Goal: Task Accomplishment & Management: Use online tool/utility

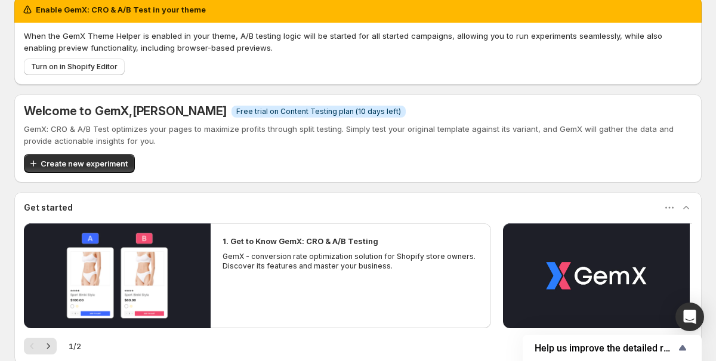
scroll to position [9, 0]
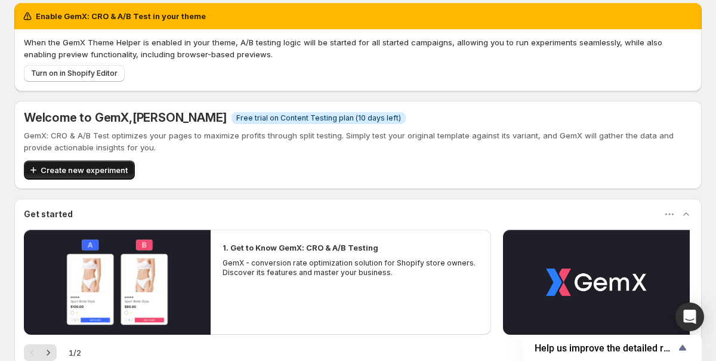
click at [94, 174] on span "Create new experiment" at bounding box center [84, 170] width 87 height 12
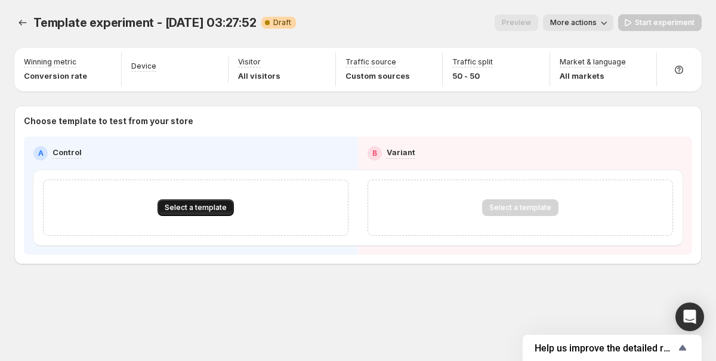
click at [194, 214] on button "Select a template" at bounding box center [195, 207] width 76 height 17
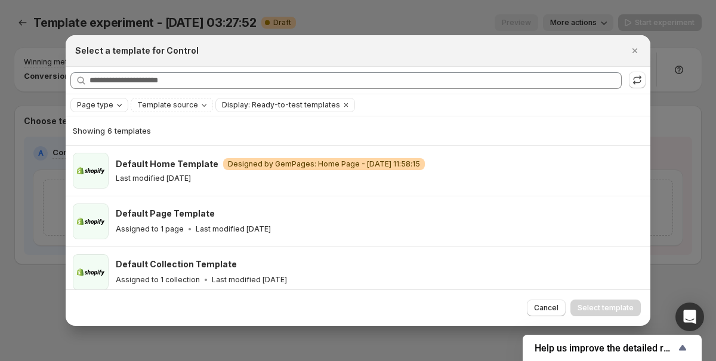
click at [106, 106] on span "Page type" at bounding box center [95, 105] width 36 height 10
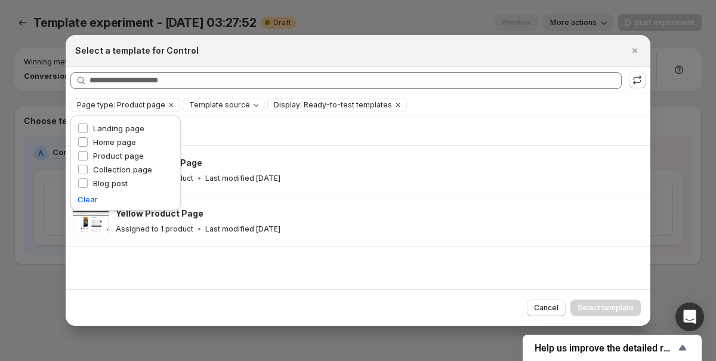
click at [205, 255] on div "Showing 2 templates Green Product Page Assigned to 1 product Last modified 3 da…" at bounding box center [358, 202] width 584 height 173
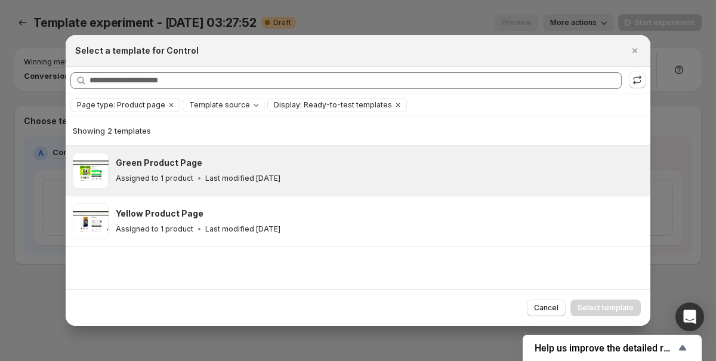
click at [157, 184] on div "Assigned to 1 product Last modified 3 days ago" at bounding box center [378, 178] width 524 height 12
click at [587, 304] on span "Select template" at bounding box center [605, 308] width 56 height 10
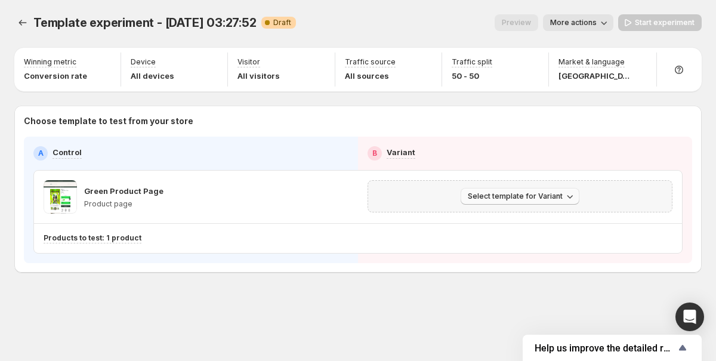
click at [469, 199] on span "Select template for Variant" at bounding box center [515, 196] width 95 height 10
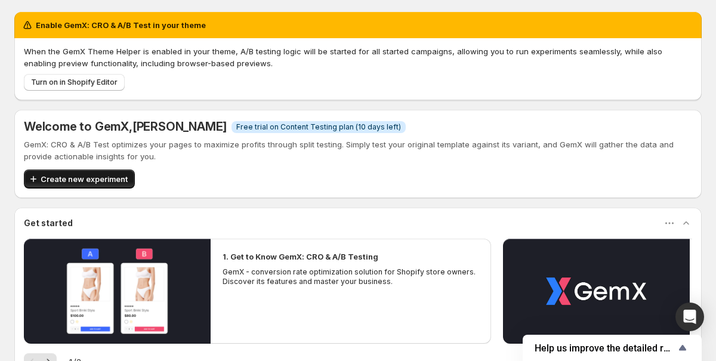
click at [100, 178] on span "Create new experiment" at bounding box center [84, 179] width 87 height 12
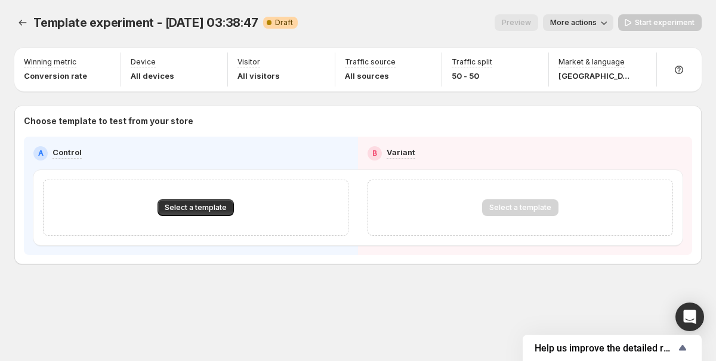
click at [180, 198] on div "Select a template" at bounding box center [195, 208] width 305 height 56
click at [183, 210] on span "Select a template" at bounding box center [196, 208] width 62 height 10
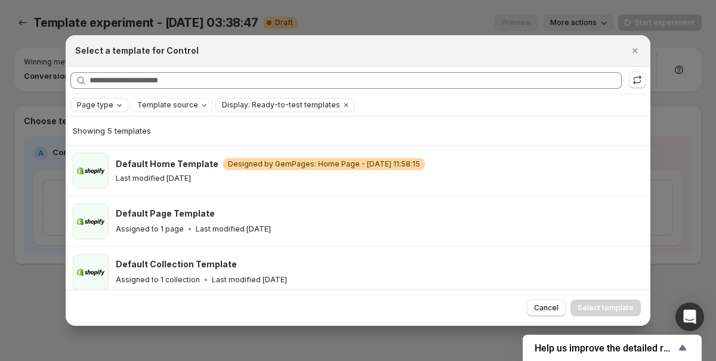
click at [110, 104] on span "Page type" at bounding box center [95, 105] width 36 height 10
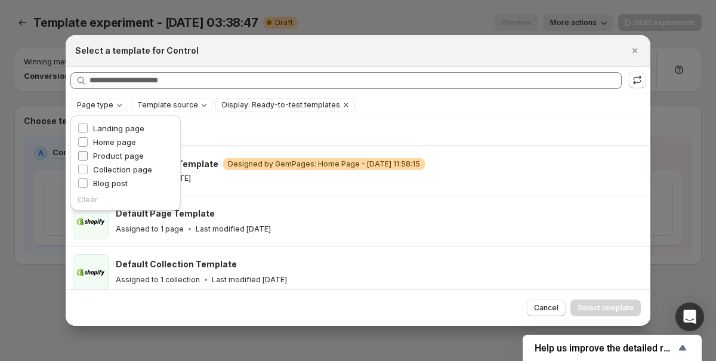
click at [104, 156] on span "Product page" at bounding box center [118, 156] width 51 height 10
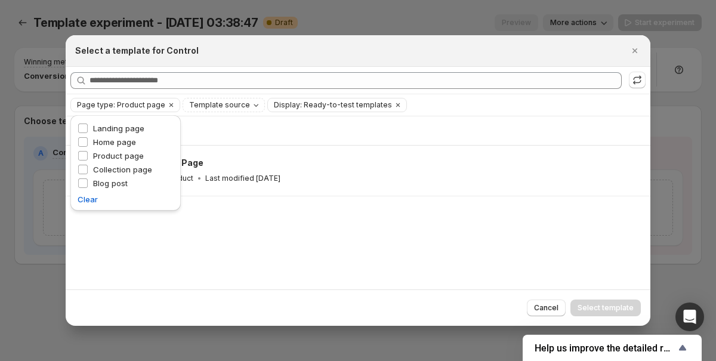
click at [187, 231] on div "Showing 1 template Yellow Product Page Assigned to 1 product Last modified [DAT…" at bounding box center [358, 202] width 584 height 173
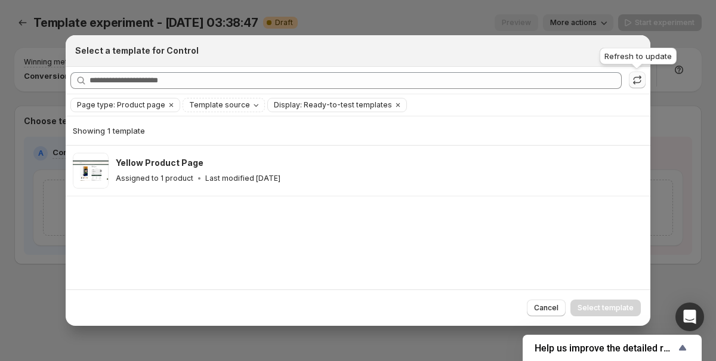
click at [633, 80] on icon ":ro:" at bounding box center [637, 80] width 12 height 12
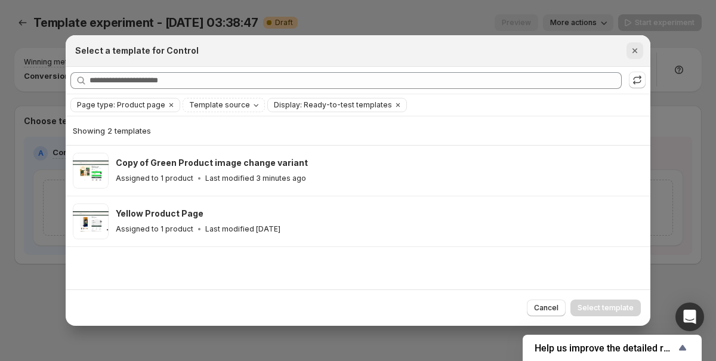
click at [633, 53] on icon "Close" at bounding box center [635, 51] width 12 height 12
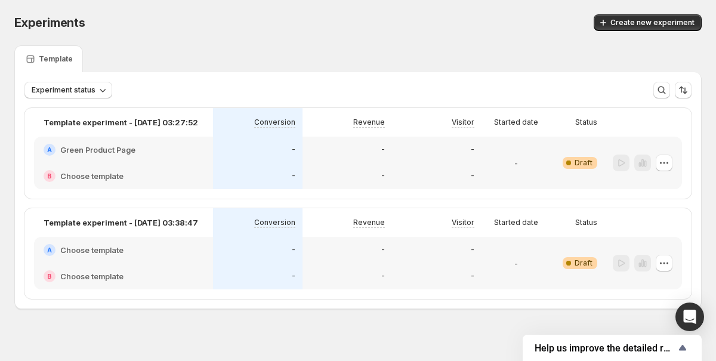
click at [404, 164] on div "-" at bounding box center [436, 176] width 89 height 26
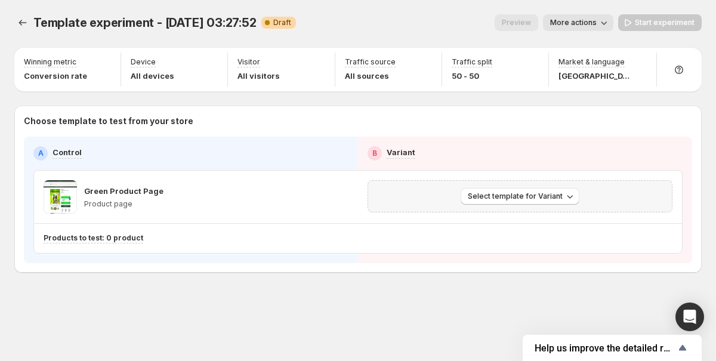
click at [436, 203] on div "Select template for Variant" at bounding box center [519, 196] width 289 height 17
click at [478, 199] on span "Select template for Variant" at bounding box center [515, 196] width 95 height 10
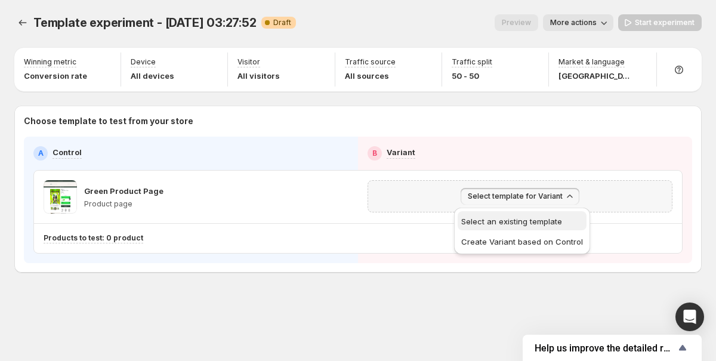
click at [475, 216] on span "Select an existing template" at bounding box center [511, 221] width 101 height 10
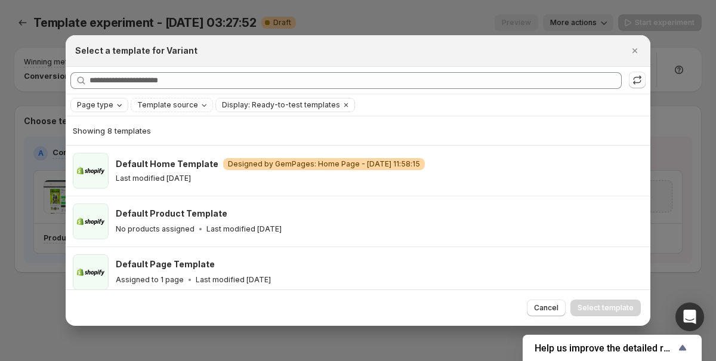
click at [107, 106] on span "Page type" at bounding box center [95, 105] width 36 height 10
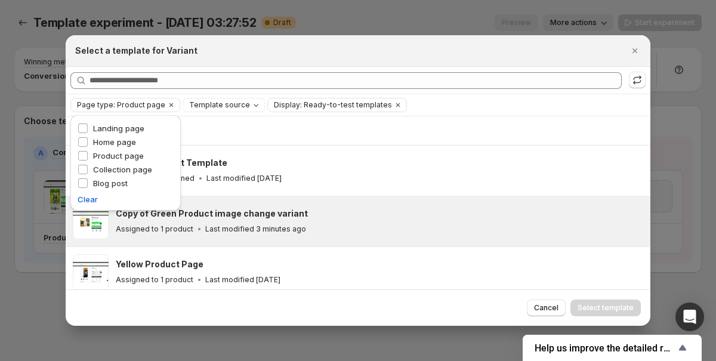
click at [253, 227] on p "Last modified 3 minutes ago" at bounding box center [255, 229] width 101 height 10
click at [92, 205] on span "Clear" at bounding box center [88, 199] width 20 height 12
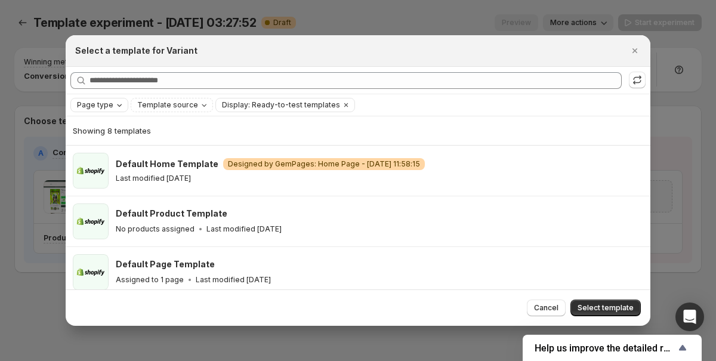
click at [104, 112] on div "Page type" at bounding box center [99, 105] width 58 height 14
click at [107, 109] on span "Page type" at bounding box center [95, 105] width 36 height 10
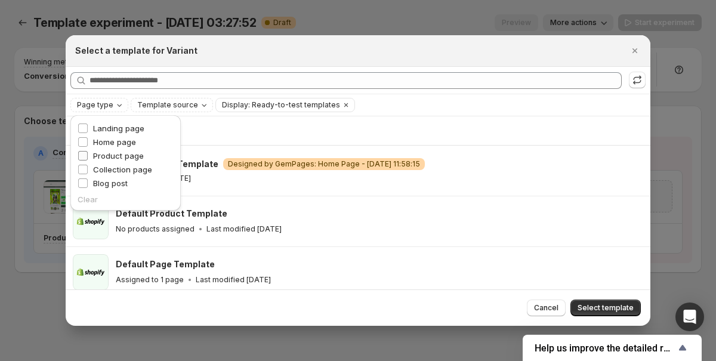
click at [88, 153] on label "Product page" at bounding box center [111, 156] width 66 height 12
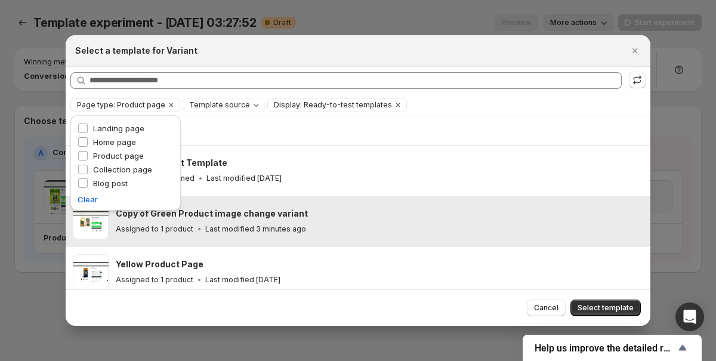
click at [236, 205] on div "Copy of Green Product image change variant Assigned to 1 product Last modified …" at bounding box center [379, 221] width 527 height 36
click at [341, 219] on div "Copy of Green Product image change variant" at bounding box center [378, 214] width 524 height 12
click at [581, 302] on button "Select template" at bounding box center [605, 307] width 70 height 17
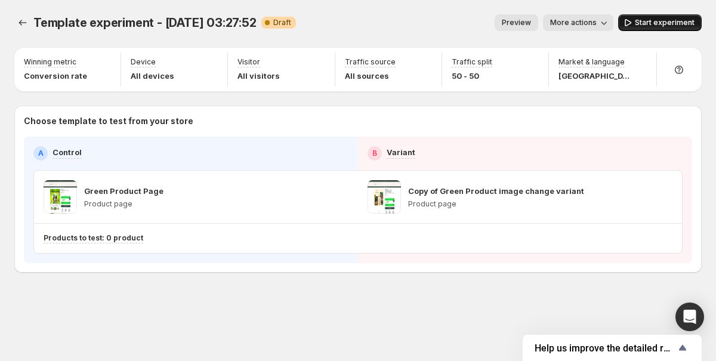
click at [637, 24] on span "Start experiment" at bounding box center [665, 23] width 60 height 10
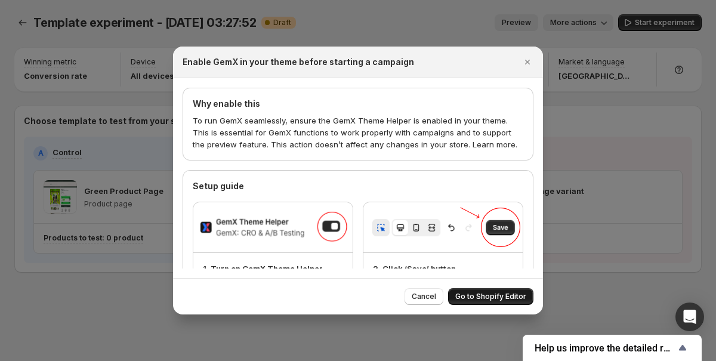
click at [474, 293] on span "Go to Shopify Editor" at bounding box center [490, 297] width 71 height 10
click at [481, 298] on span "Go to Shopify Editor" at bounding box center [490, 297] width 71 height 10
click at [469, 292] on span "Go to Shopify Editor" at bounding box center [490, 297] width 71 height 10
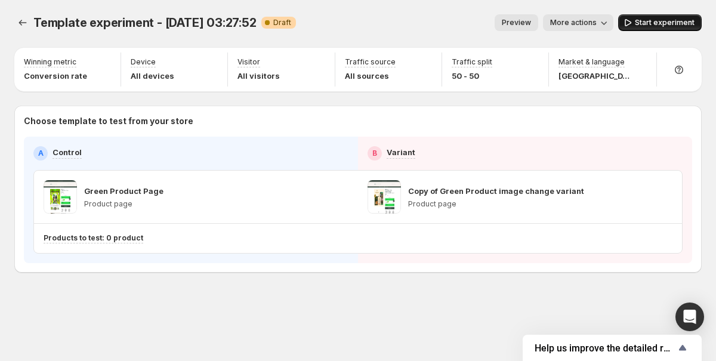
click at [636, 27] on button "Start experiment" at bounding box center [659, 22] width 83 height 17
click at [586, 21] on span "More actions" at bounding box center [567, 23] width 47 height 10
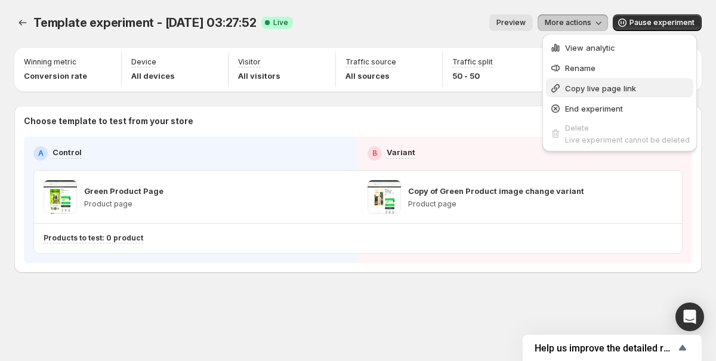
click at [578, 85] on span "Copy live page link" at bounding box center [600, 88] width 71 height 10
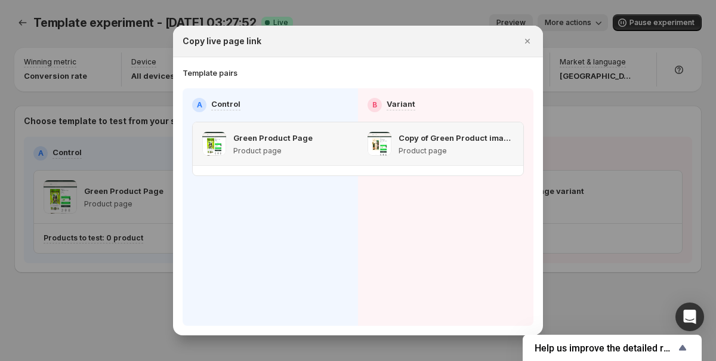
click at [342, 150] on div "Green Product Page Product page" at bounding box center [275, 144] width 146 height 24
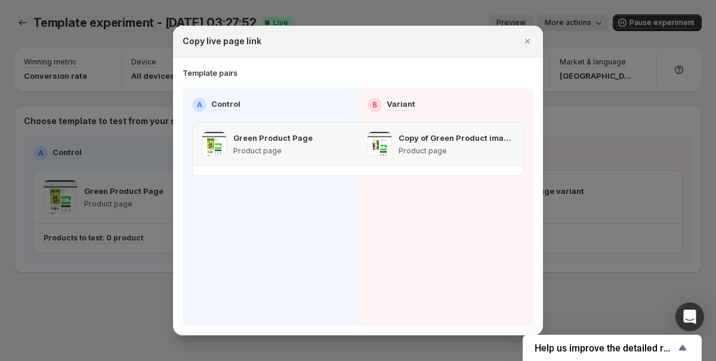
click at [429, 141] on p "Copy of Green Product image change variant" at bounding box center [455, 138] width 115 height 12
click at [315, 141] on div "Green Product Page Product page" at bounding box center [275, 144] width 146 height 24
click at [276, 103] on div "A Control" at bounding box center [270, 105] width 156 height 14
click at [263, 155] on p "Product page" at bounding box center [272, 151] width 79 height 10
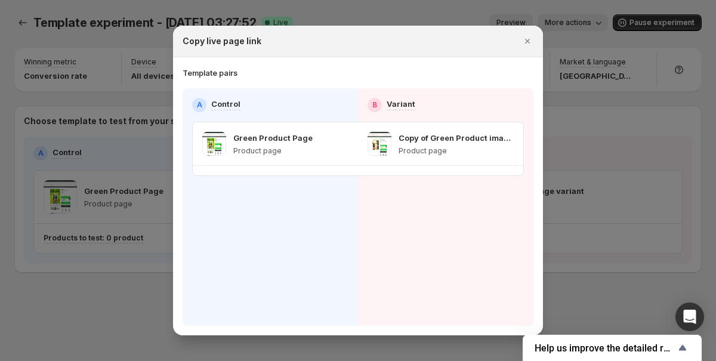
click at [258, 169] on div ":r7k:" at bounding box center [358, 171] width 330 height 10
click at [533, 39] on icon "Close" at bounding box center [527, 41] width 12 height 12
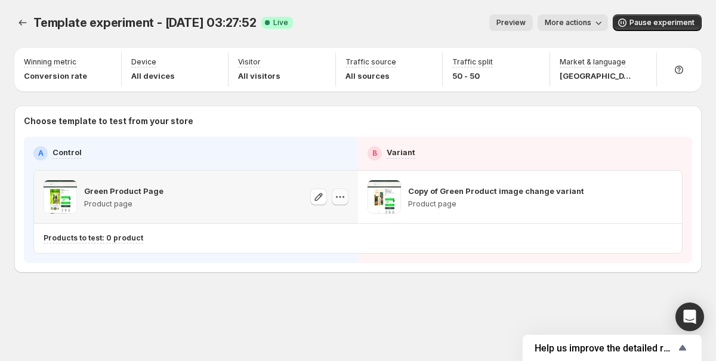
click at [340, 200] on icon "button" at bounding box center [340, 197] width 12 height 12
click at [352, 298] on div "Template experiment - [DATE] 03:27:52. This page is ready Template experiment -…" at bounding box center [358, 168] width 716 height 337
click at [312, 180] on div at bounding box center [329, 196] width 38 height 33
click at [597, 25] on icon "button" at bounding box center [598, 23] width 12 height 12
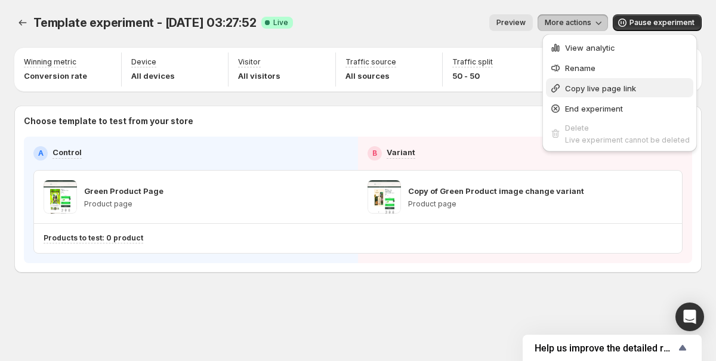
click at [586, 97] on button "Copy live page link" at bounding box center [619, 87] width 147 height 19
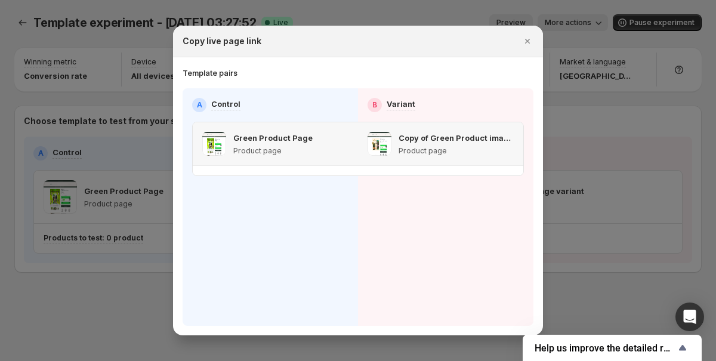
click at [471, 128] on div "Copy of Green Product image change variant Product page" at bounding box center [440, 143] width 165 height 43
click at [430, 154] on p "Product page" at bounding box center [455, 151] width 115 height 10
drag, startPoint x: 430, startPoint y: 154, endPoint x: 414, endPoint y: 220, distance: 68.0
click at [414, 220] on div "A Control B Variant Green Product Page Product page Copy of Green Product image…" at bounding box center [357, 206] width 351 height 237
click at [336, 153] on div "Green Product Page Product page" at bounding box center [275, 144] width 146 height 24
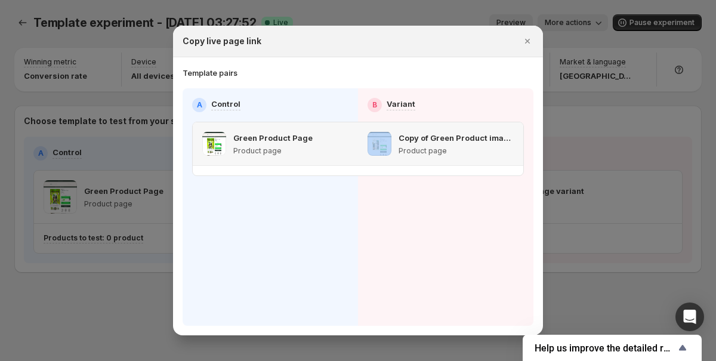
click at [336, 153] on div "Green Product Page Product page" at bounding box center [275, 144] width 146 height 24
click at [527, 48] on button "Close" at bounding box center [527, 41] width 17 height 17
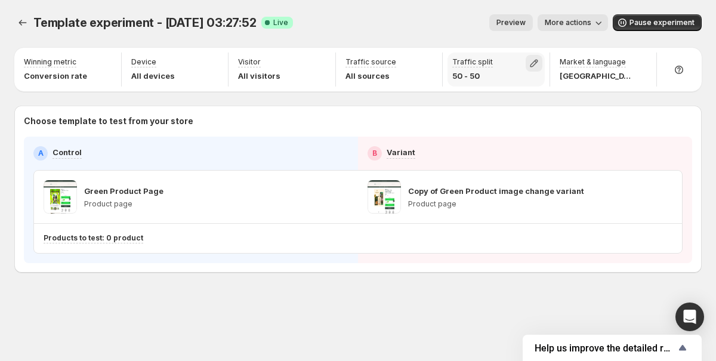
click at [539, 62] on icon "button" at bounding box center [534, 63] width 12 height 12
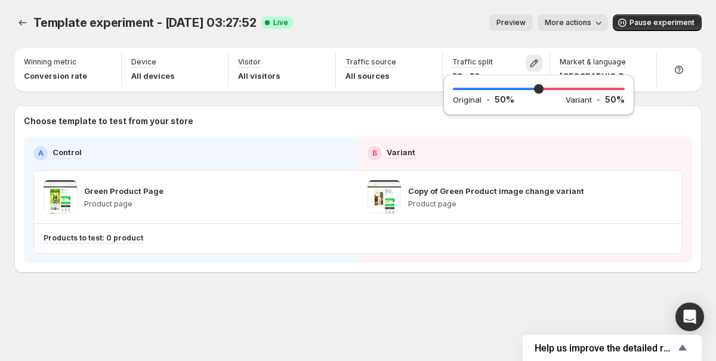
click at [409, 112] on div "Choose template to test from your store A Control B Variant Green Product Page …" at bounding box center [357, 189] width 687 height 167
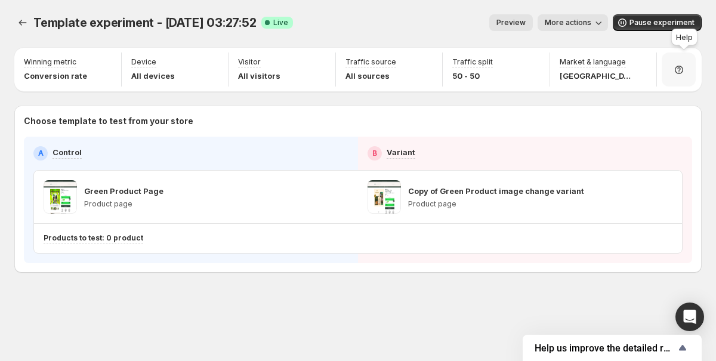
click at [685, 67] on icon at bounding box center [679, 70] width 12 height 12
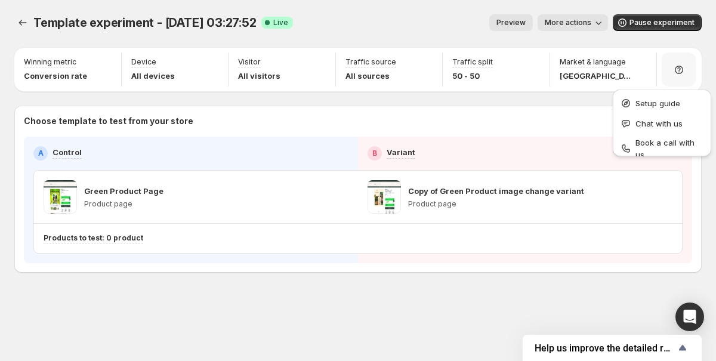
click at [479, 107] on div "Choose template to test from your store A Control B Variant Green Product Page …" at bounding box center [357, 189] width 687 height 167
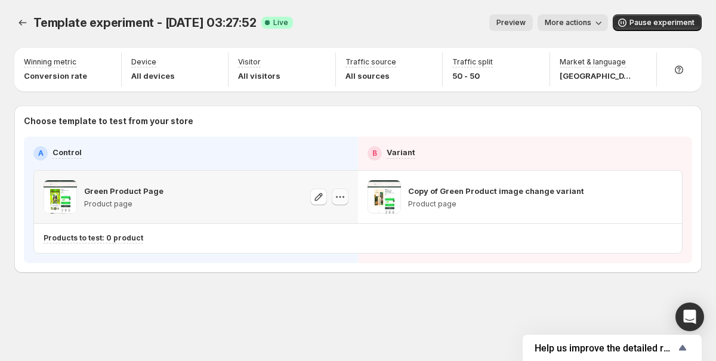
click at [338, 200] on icon "button" at bounding box center [340, 197] width 12 height 12
click at [539, 187] on p "Copy of Green Product image change variant" at bounding box center [496, 191] width 176 height 12
click at [574, 27] on span "More actions" at bounding box center [567, 23] width 47 height 10
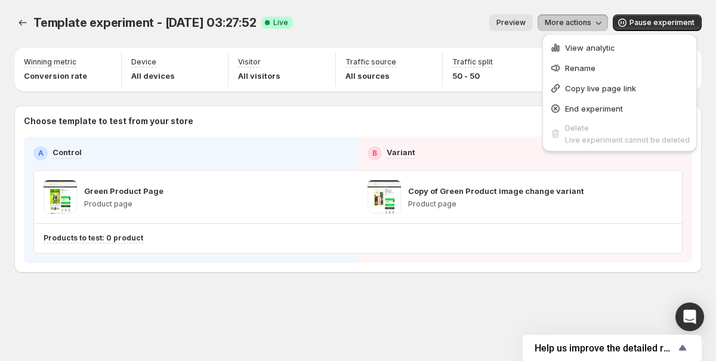
click at [491, 26] on div "Preview More actions" at bounding box center [454, 22] width 305 height 17
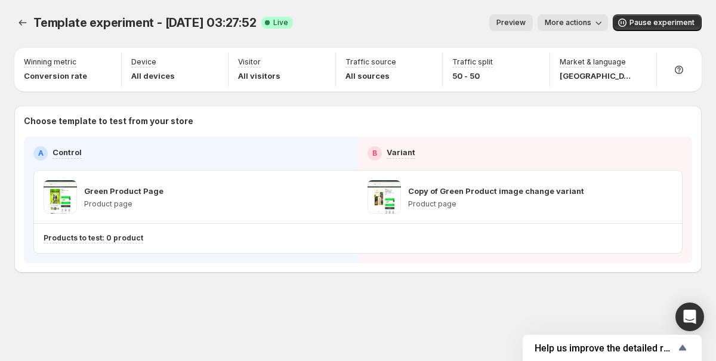
click at [510, 24] on span "Preview" at bounding box center [510, 23] width 29 height 10
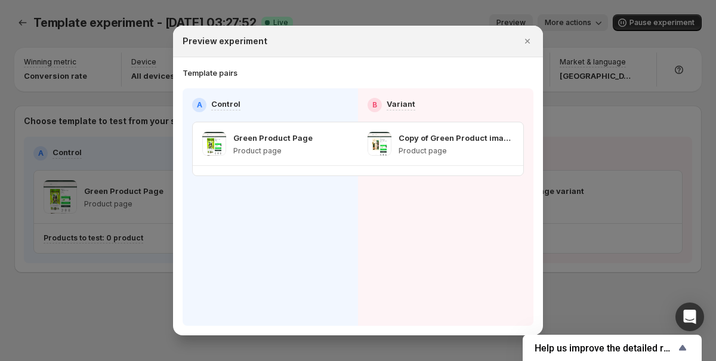
click at [366, 165] on hr ":r9f:" at bounding box center [358, 165] width 330 height 1
click at [353, 159] on div "Green Product Page Product page" at bounding box center [275, 143] width 165 height 43
click at [135, 23] on div at bounding box center [358, 180] width 716 height 361
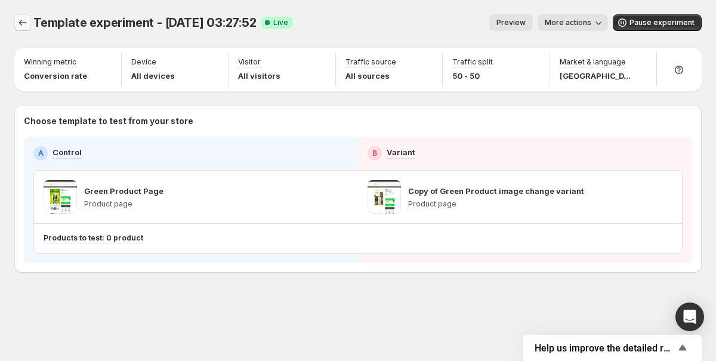
click at [20, 26] on icon "Experiments" at bounding box center [23, 23] width 12 height 12
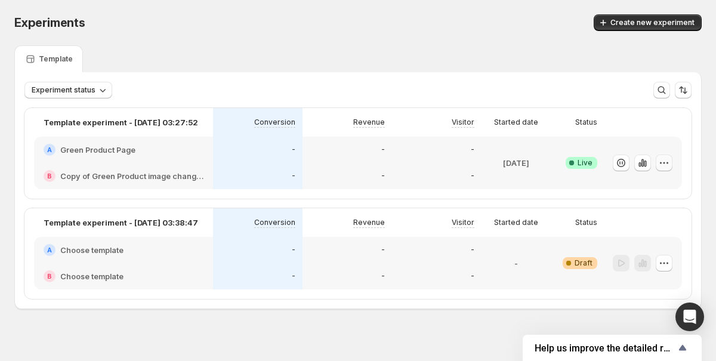
click at [664, 163] on icon "button" at bounding box center [664, 163] width 12 height 12
click at [505, 209] on div "Started date" at bounding box center [515, 222] width 69 height 29
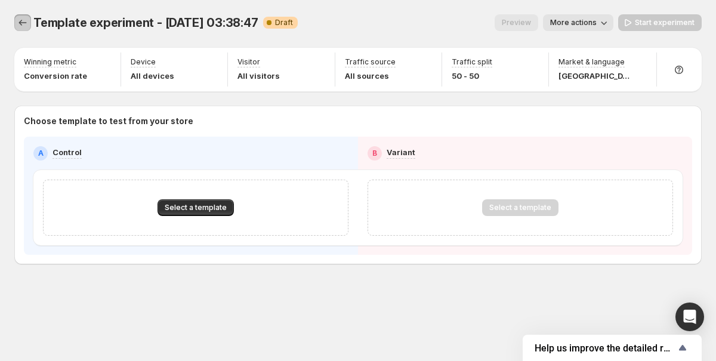
click at [20, 24] on icon "Experiments" at bounding box center [23, 23] width 8 height 6
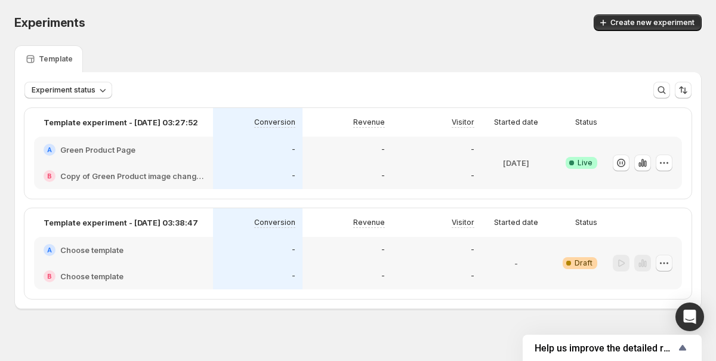
click at [665, 265] on icon "button" at bounding box center [664, 263] width 12 height 12
click at [645, 241] on span "Delete" at bounding box center [655, 239] width 24 height 10
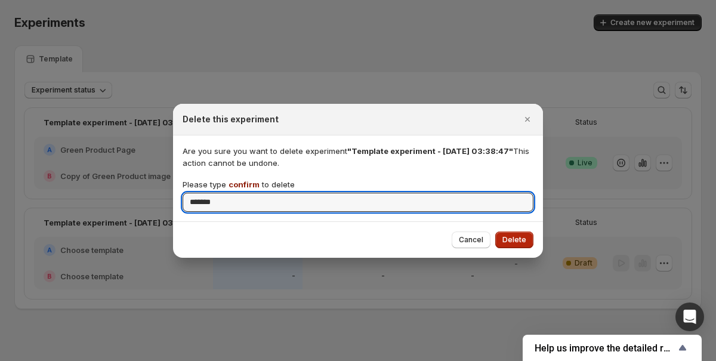
type input "*******"
click at [525, 237] on span "Delete" at bounding box center [514, 240] width 24 height 10
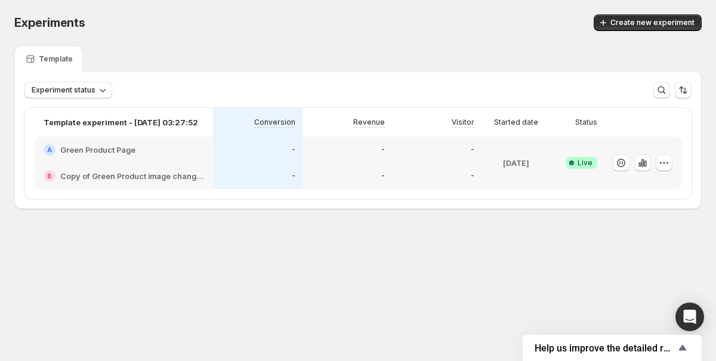
click at [211, 156] on div "A Green Product Page" at bounding box center [123, 150] width 179 height 26
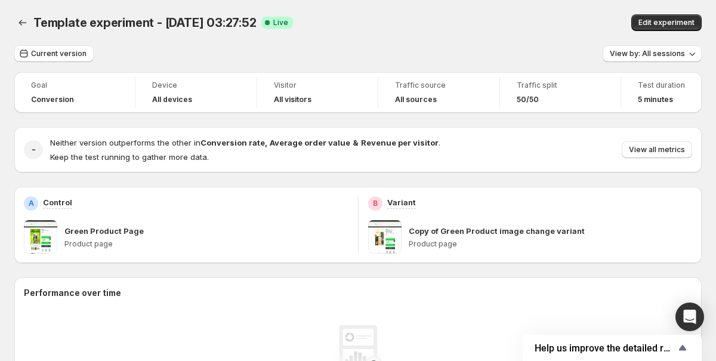
click at [363, 240] on div "B Variant Copy of Green Product image change variant Product page" at bounding box center [530, 225] width 344 height 76
click at [549, 206] on div "B Variant" at bounding box center [530, 203] width 324 height 14
click at [449, 19] on div "Template experiment - [DATE] 03:27:52 Success Complete Live" at bounding box center [243, 22] width 421 height 17
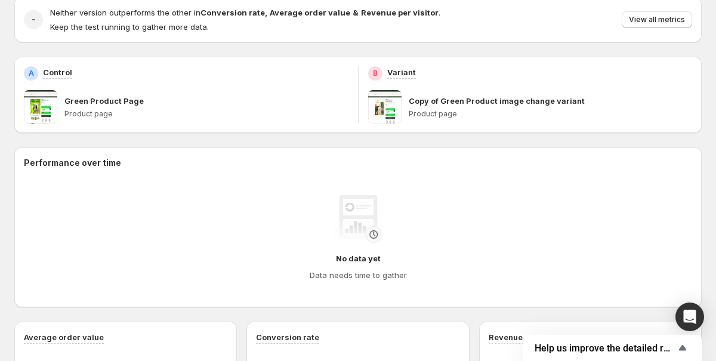
scroll to position [131, 0]
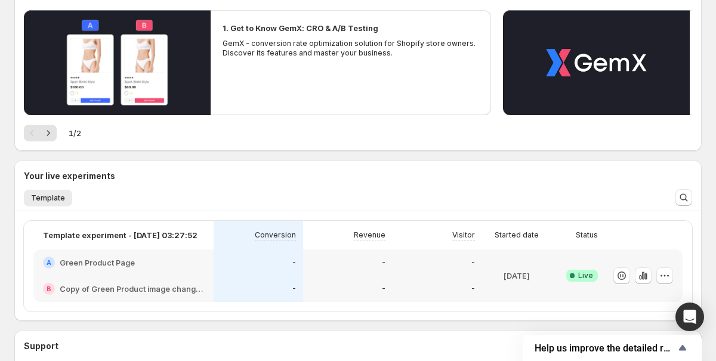
scroll to position [144, 0]
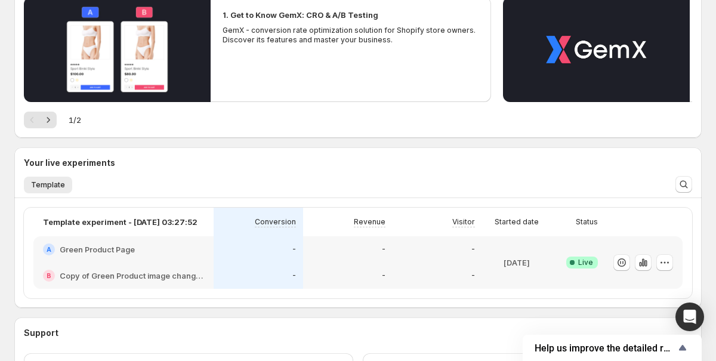
click at [115, 250] on h2 "Green Product Page" at bounding box center [97, 249] width 75 height 12
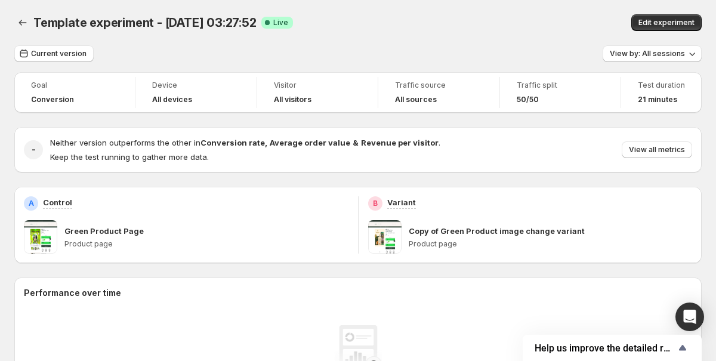
click at [465, 16] on div "Edit experiment" at bounding box center [582, 22] width 237 height 17
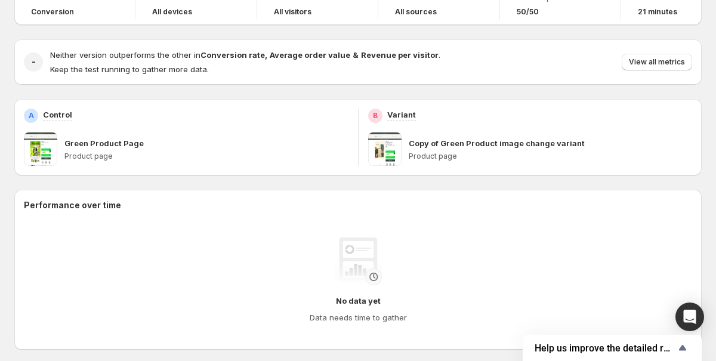
scroll to position [86, 0]
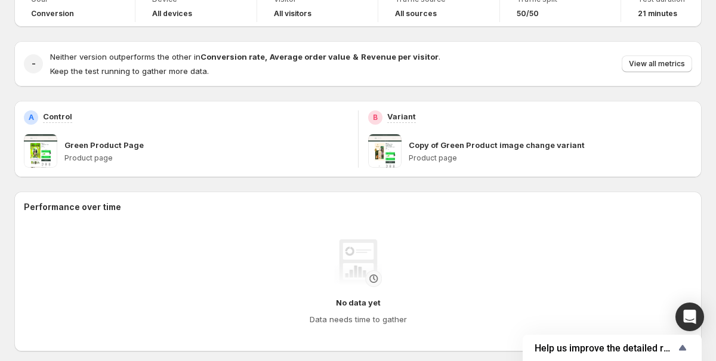
click at [86, 136] on div "Green Product Page Product page" at bounding box center [206, 150] width 284 height 33
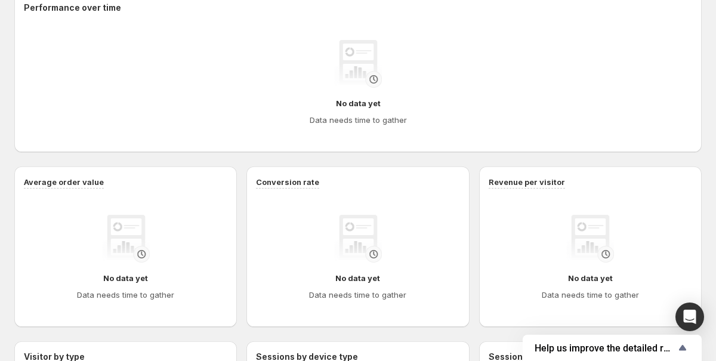
scroll to position [0, 0]
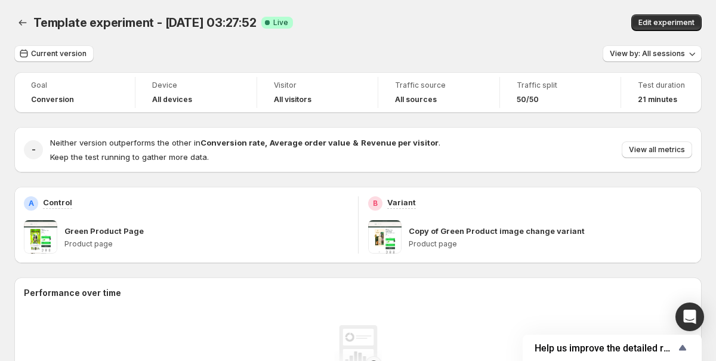
click at [440, 5] on div "Template experiment - Oct 15, 03:27:52. This page is ready Template experiment …" at bounding box center [357, 22] width 687 height 45
click at [652, 49] on span "View by: All sessions" at bounding box center [646, 54] width 75 height 10
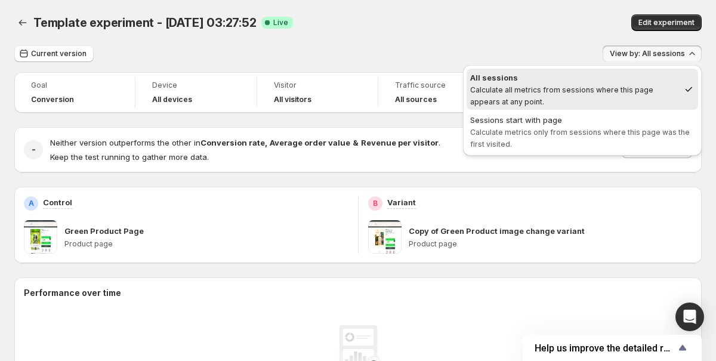
click at [493, 60] on div "Current version View by: All sessions" at bounding box center [357, 53] width 687 height 17
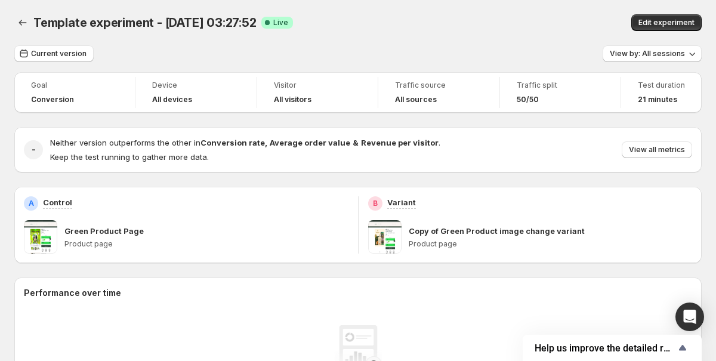
click at [270, 242] on p "Product page" at bounding box center [206, 244] width 284 height 10
click at [24, 28] on icon "Back" at bounding box center [23, 23] width 12 height 12
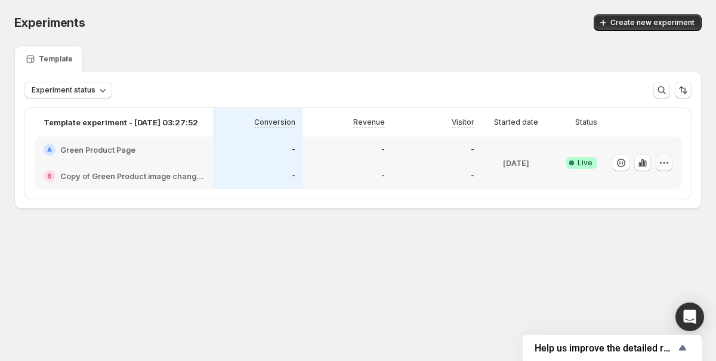
click at [661, 163] on icon "button" at bounding box center [661, 163] width 2 height 2
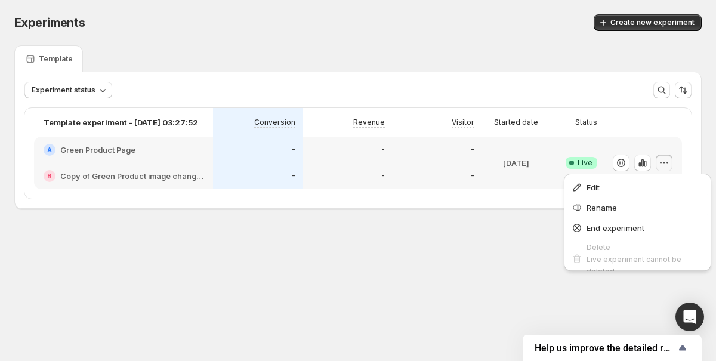
click at [468, 168] on div "-" at bounding box center [436, 176] width 89 height 26
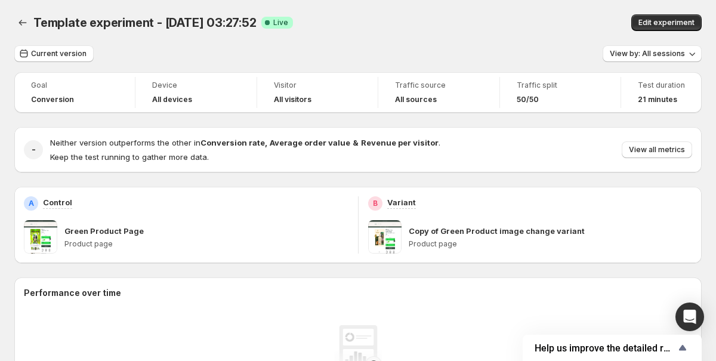
click at [366, 233] on div "B Variant Copy of Green Product image change variant Product page" at bounding box center [530, 225] width 344 height 76
click at [27, 26] on icon "Back" at bounding box center [23, 23] width 12 height 12
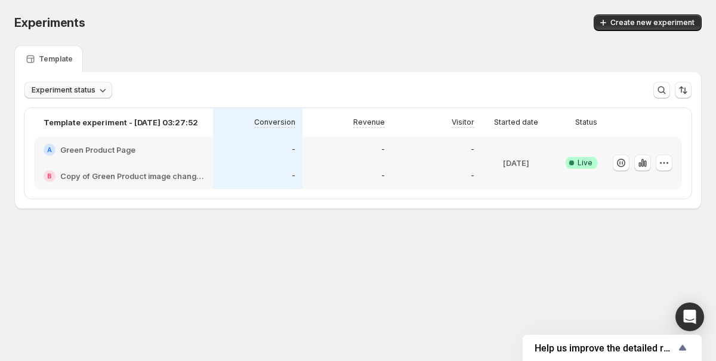
click at [98, 92] on icon "button" at bounding box center [103, 90] width 12 height 12
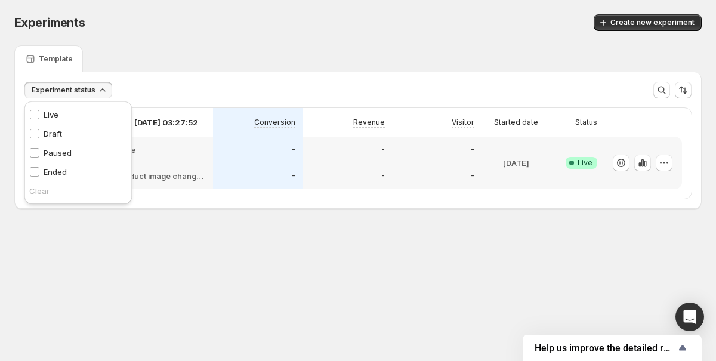
click at [160, 59] on div "Template" at bounding box center [357, 58] width 687 height 27
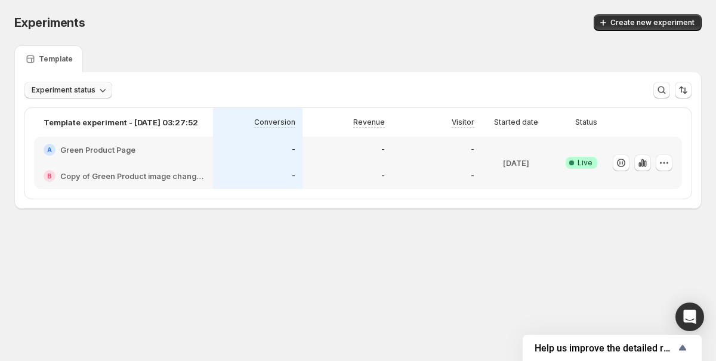
click at [116, 149] on h2 "Green Product Page" at bounding box center [97, 150] width 75 height 12
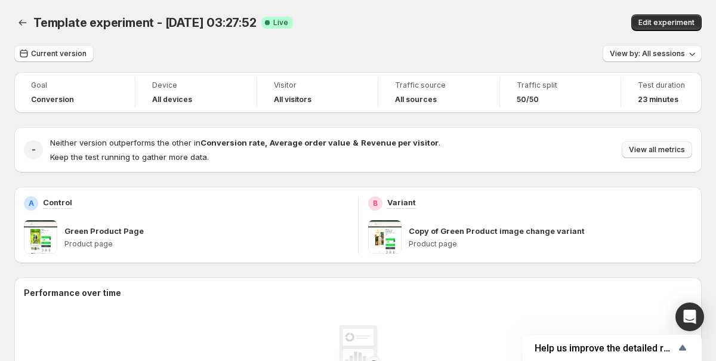
click at [641, 150] on span "View all metrics" at bounding box center [657, 150] width 56 height 10
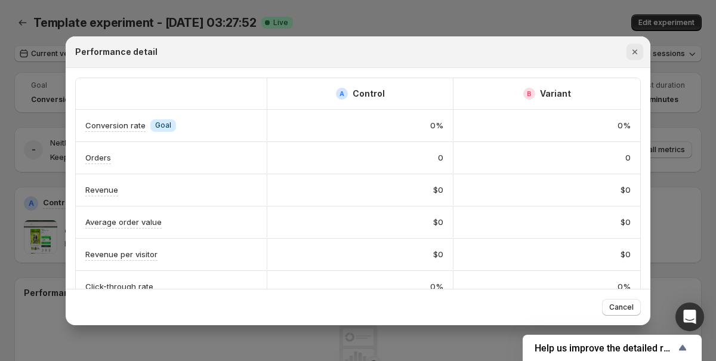
click at [640, 49] on icon "Close" at bounding box center [635, 52] width 12 height 12
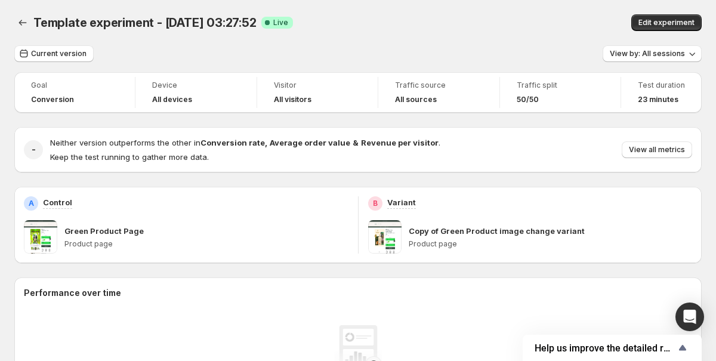
click at [82, 247] on p "Product page" at bounding box center [206, 244] width 284 height 10
click at [28, 237] on span at bounding box center [40, 236] width 33 height 33
click at [41, 236] on span at bounding box center [40, 236] width 33 height 33
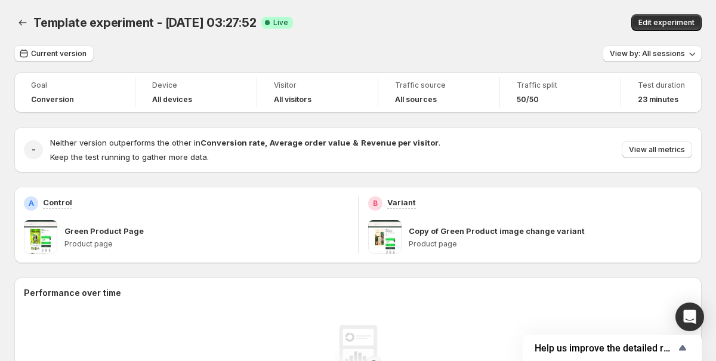
click at [70, 230] on p "Green Product Page" at bounding box center [103, 231] width 79 height 12
click at [26, 242] on span at bounding box center [40, 236] width 33 height 33
click at [51, 241] on span at bounding box center [40, 236] width 33 height 33
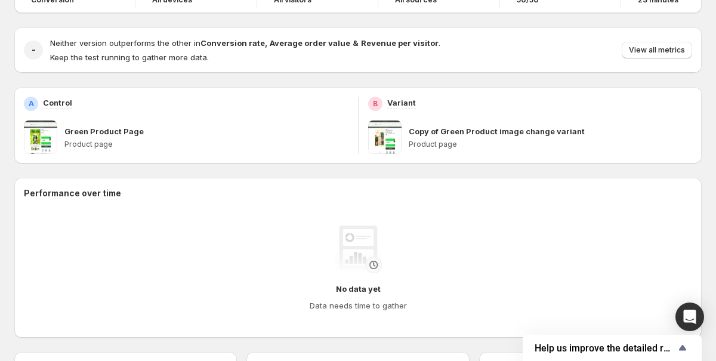
scroll to position [100, 0]
click at [38, 137] on span at bounding box center [40, 136] width 33 height 33
click at [54, 140] on span at bounding box center [40, 136] width 33 height 33
click at [378, 137] on span at bounding box center [384, 136] width 33 height 33
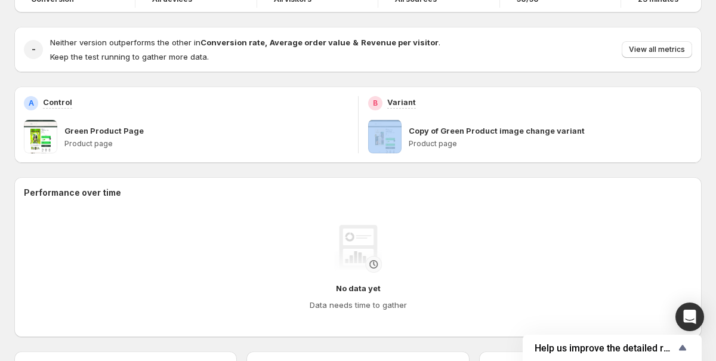
click at [378, 137] on span at bounding box center [384, 136] width 33 height 33
click at [31, 141] on span at bounding box center [40, 136] width 33 height 33
click at [81, 129] on p "Green Product Page" at bounding box center [103, 131] width 79 height 12
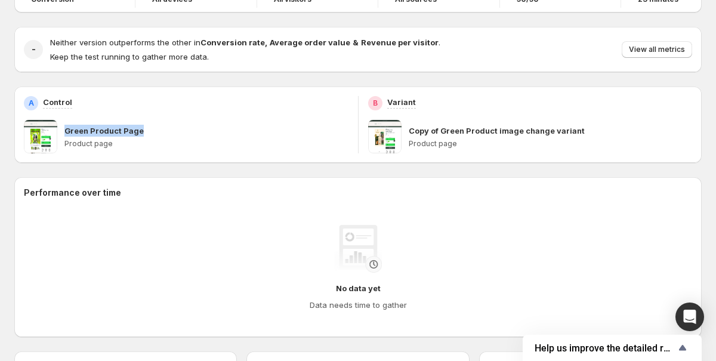
click at [81, 129] on p "Green Product Page" at bounding box center [103, 131] width 79 height 12
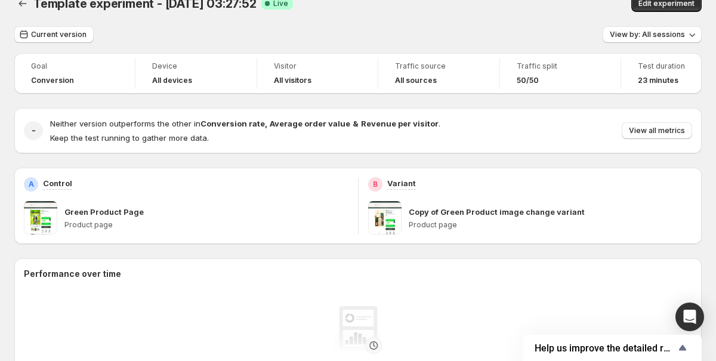
scroll to position [0, 0]
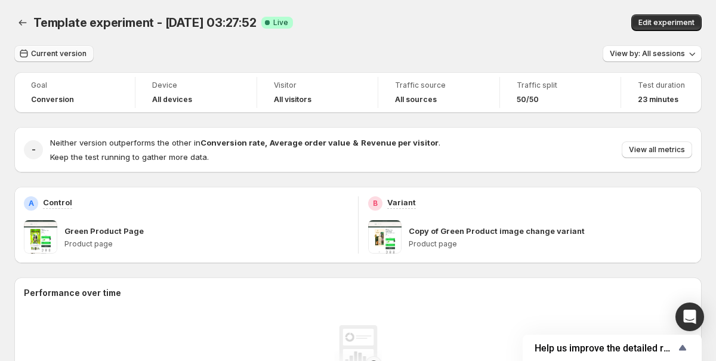
click at [69, 54] on span "Current version" at bounding box center [58, 54] width 55 height 10
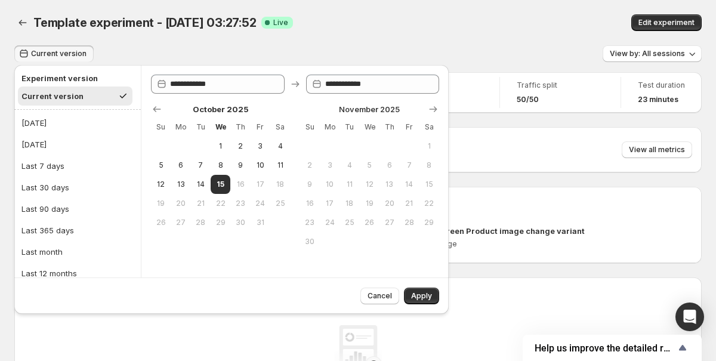
click at [242, 57] on div "Current version View by: All sessions" at bounding box center [357, 53] width 687 height 17
